Goal: Transaction & Acquisition: Purchase product/service

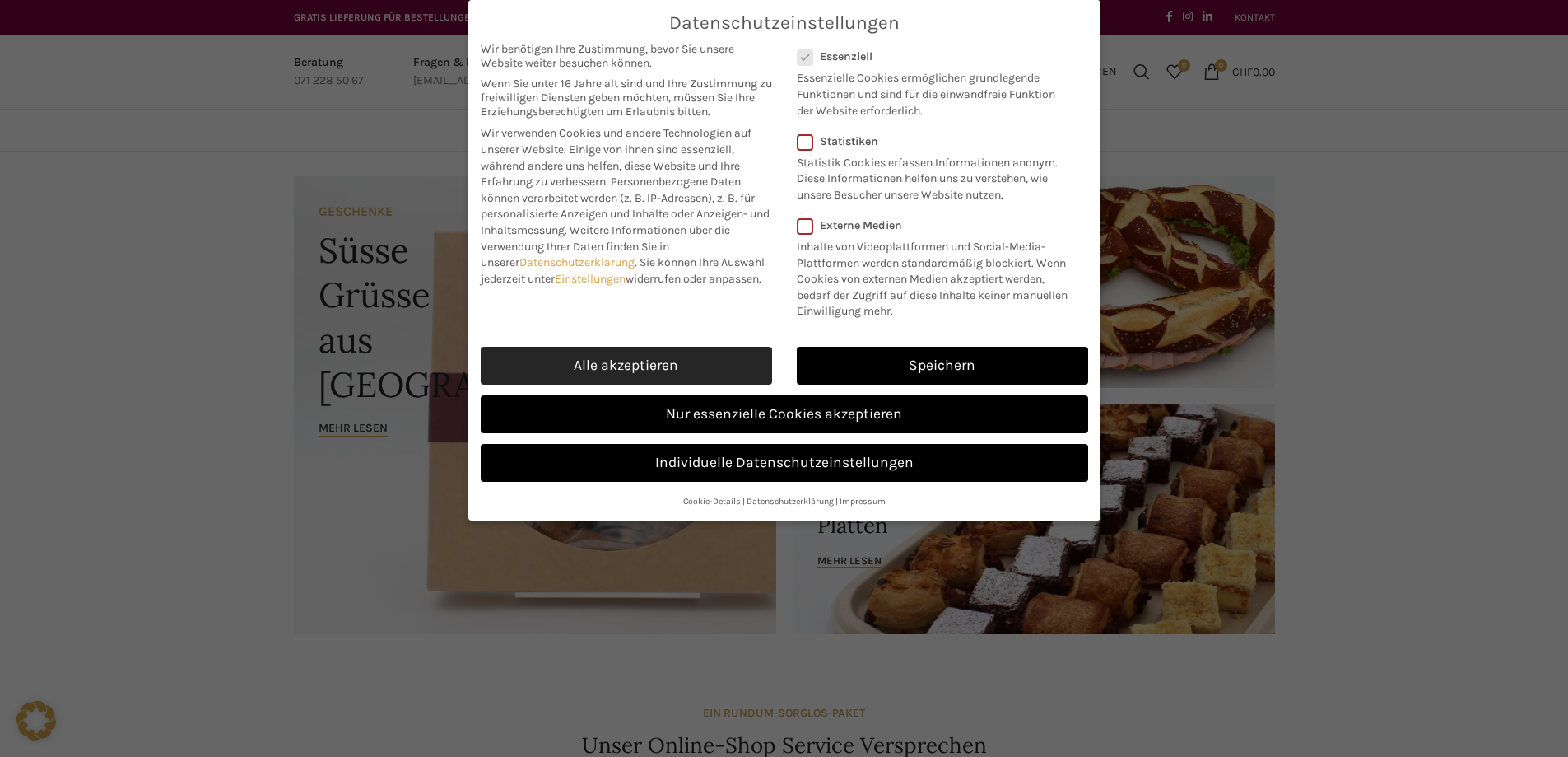
click at [705, 352] on link "Alle akzeptieren" at bounding box center [626, 365] width 291 height 38
checkbox input "true"
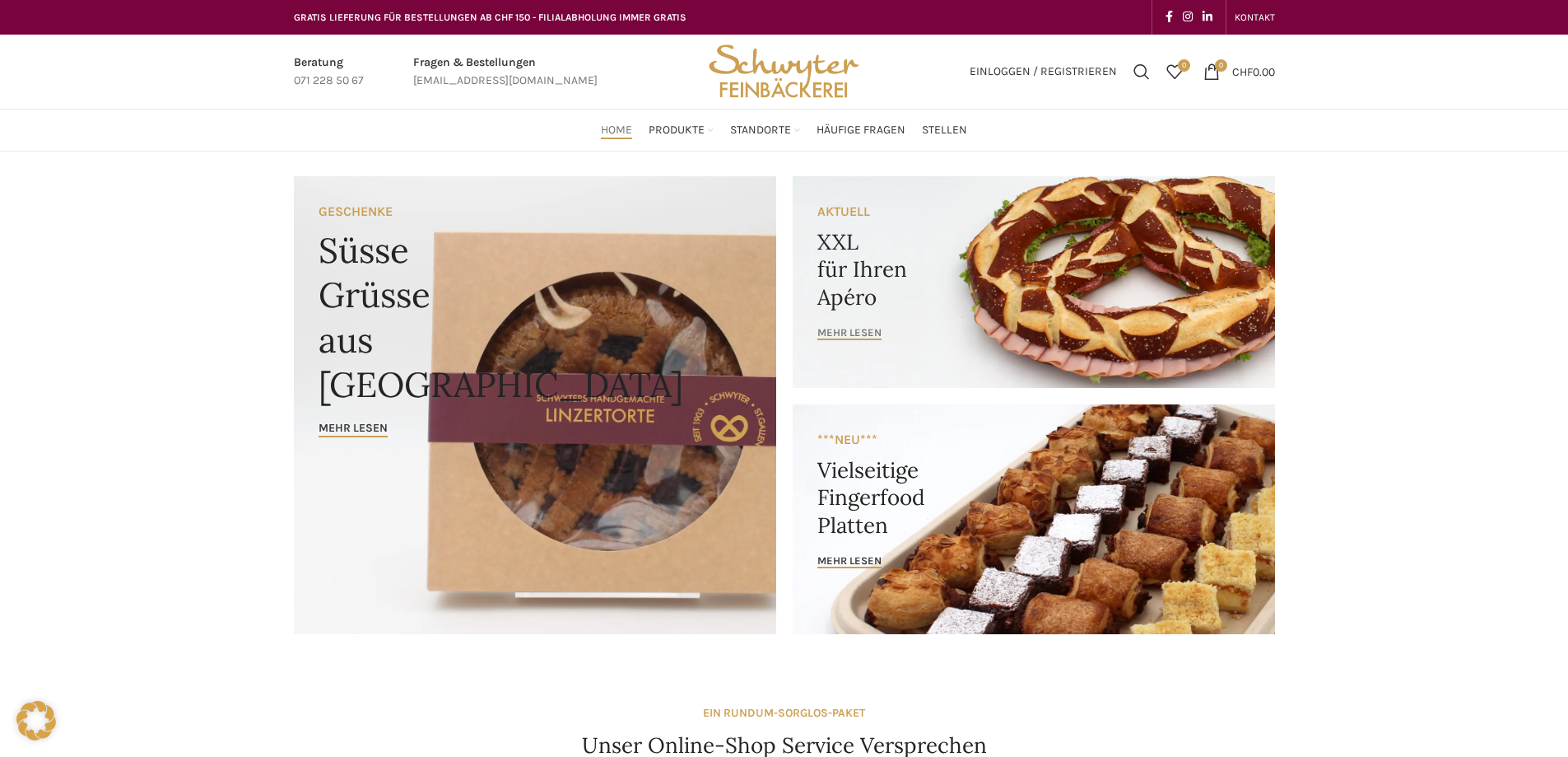
click at [847, 326] on span "mehr lesen" at bounding box center [849, 333] width 64 height 13
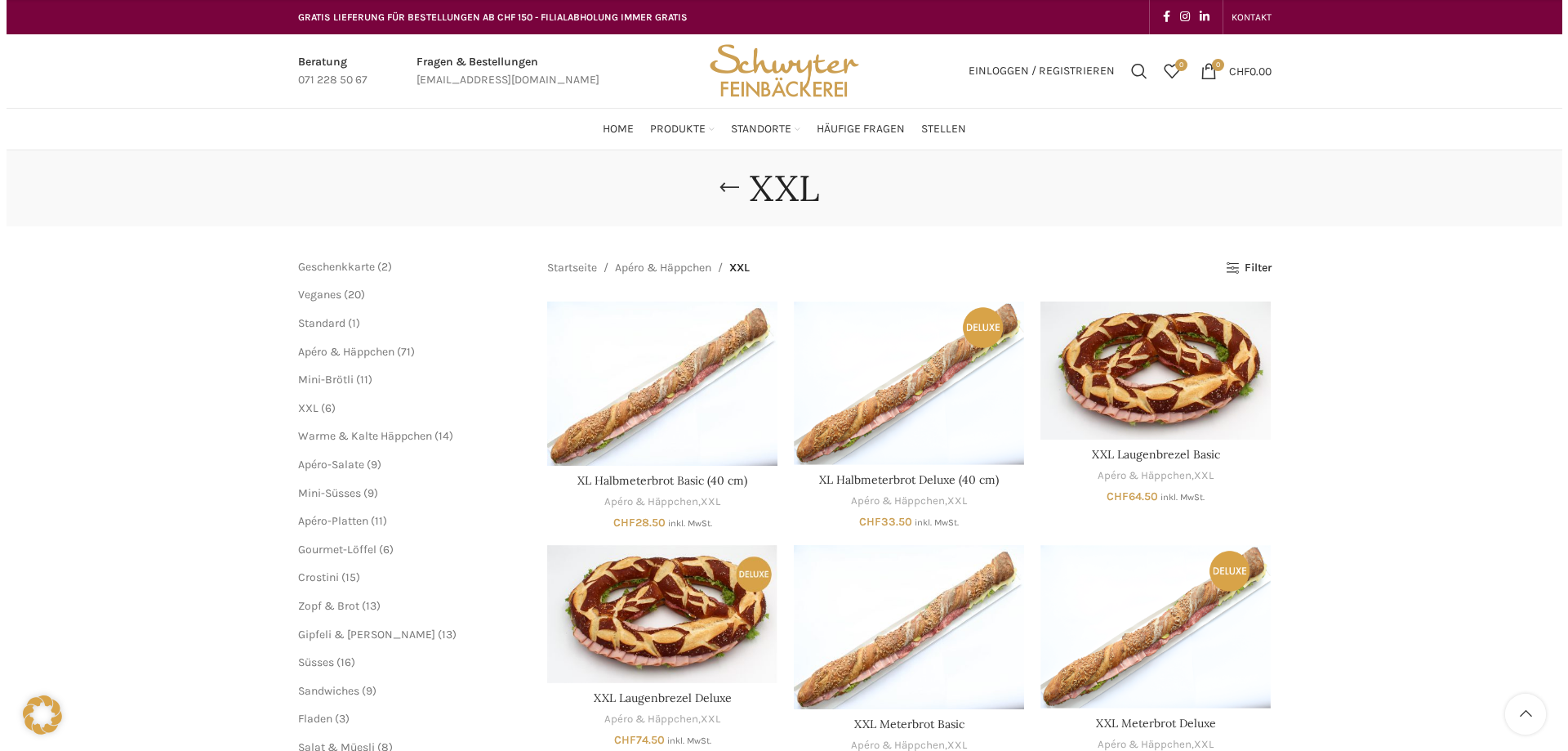
scroll to position [245, 0]
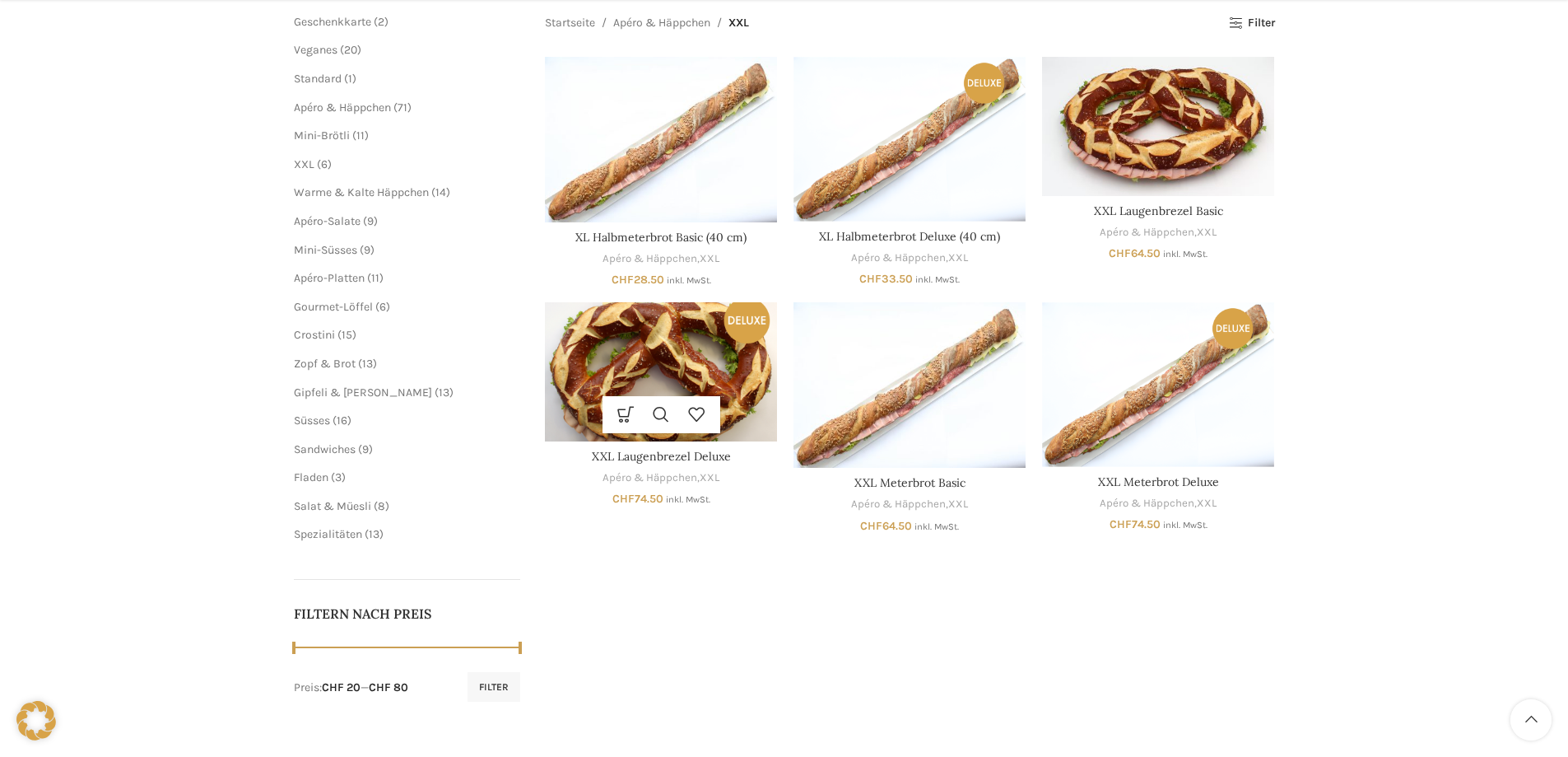
click at [665, 337] on img "XXL Laugenbrezel Deluxe" at bounding box center [661, 372] width 232 height 139
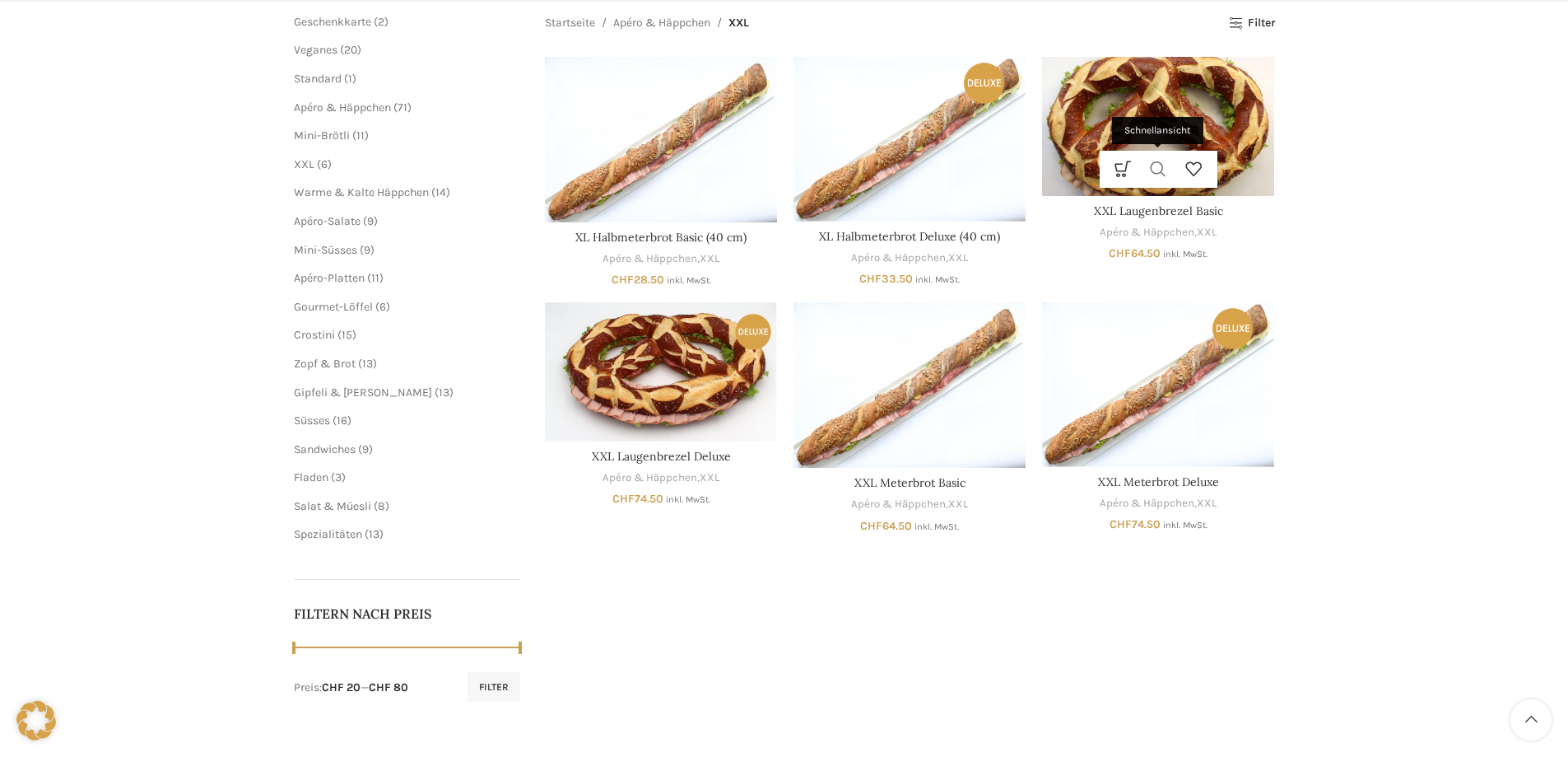
click at [1158, 154] on link "Schnellansicht" at bounding box center [1158, 169] width 35 height 37
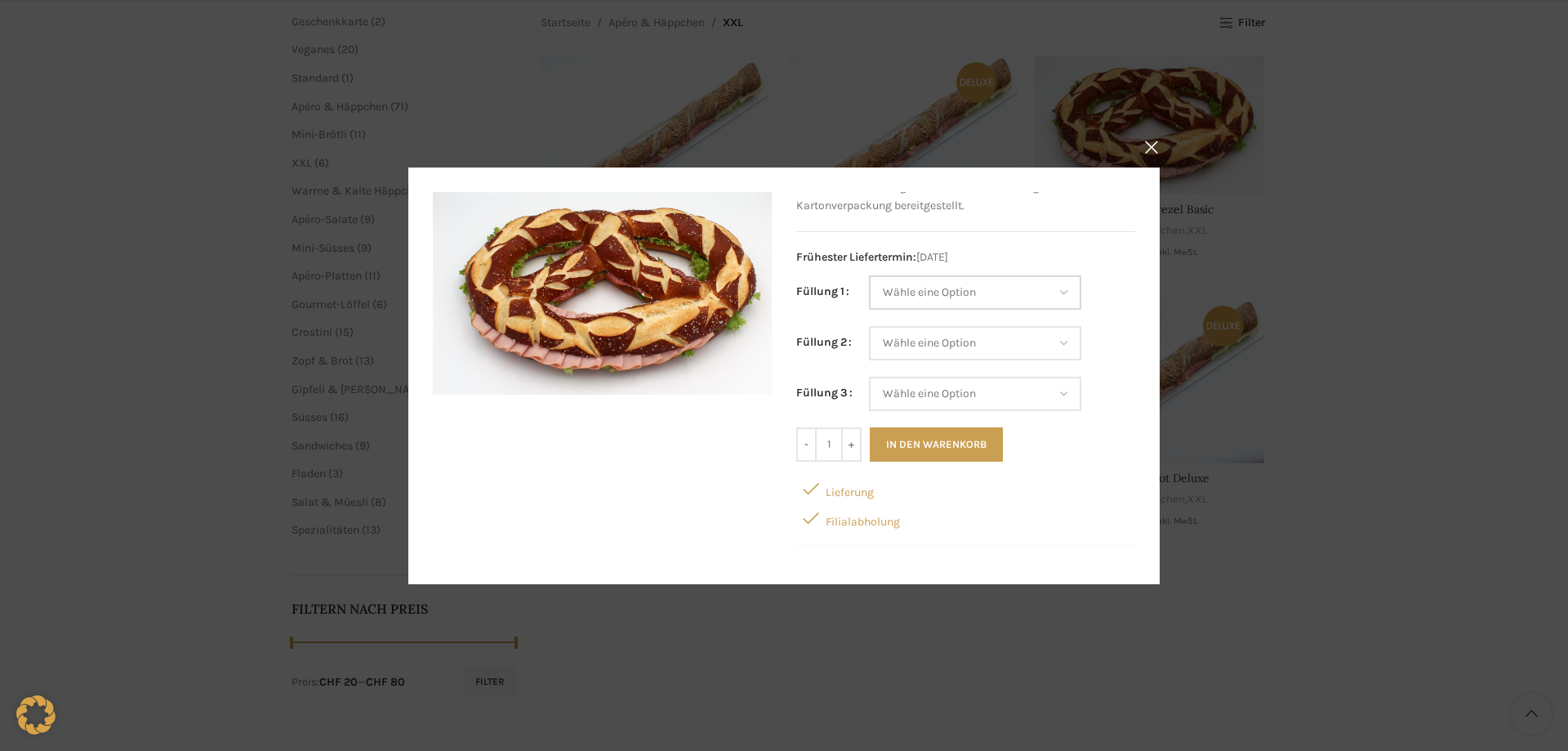
click at [1063, 289] on select "Wähle eine Option Salami Schinken Fleischkäse Trutenschinken Appenzellerkäse Gr…" at bounding box center [975, 293] width 213 height 34
click at [1140, 146] on button "×" at bounding box center [1150, 147] width 40 height 40
